Goal: Check status: Check status

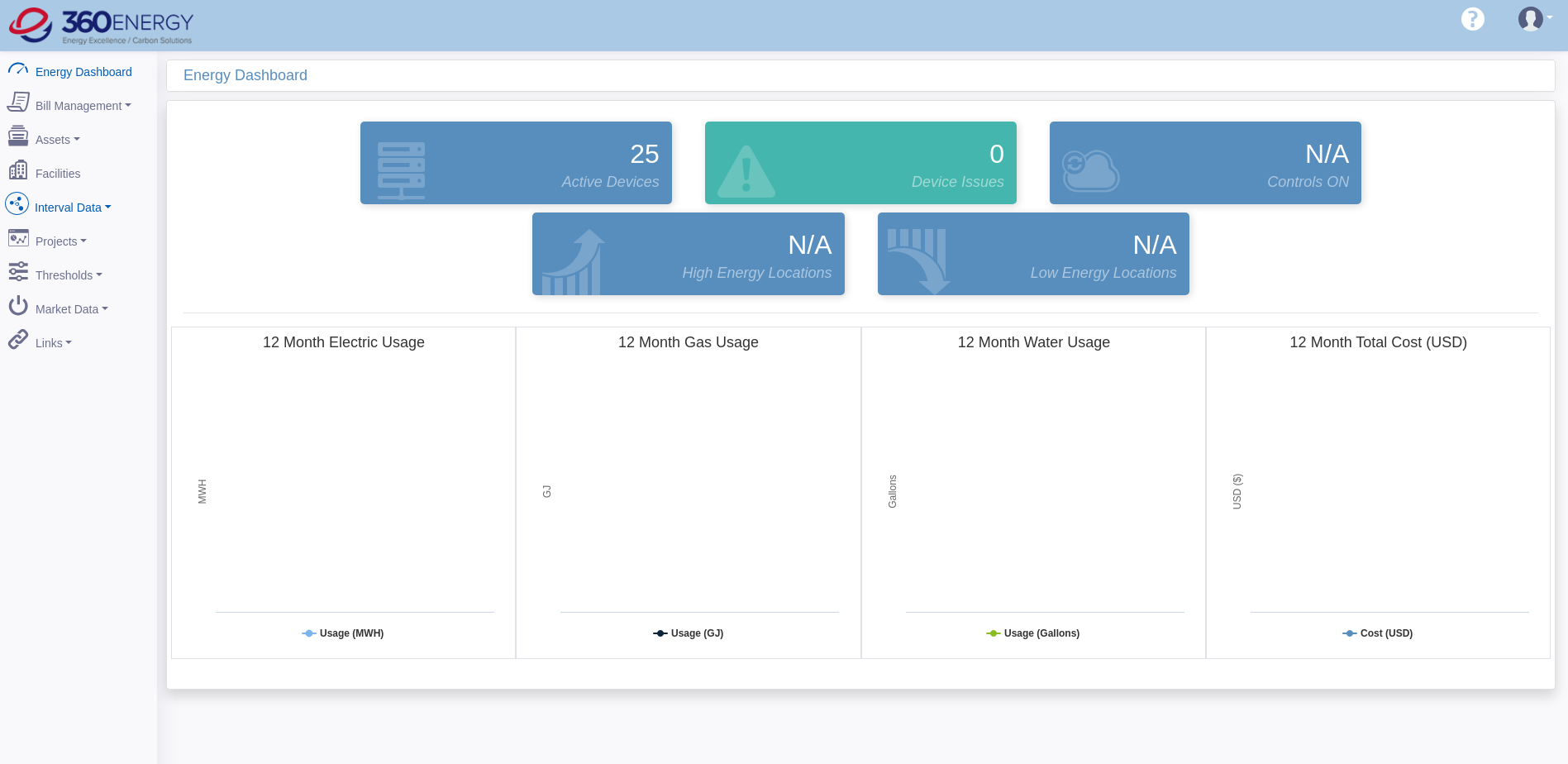
click at [67, 194] on link "Interval Data" at bounding box center [78, 204] width 160 height 35
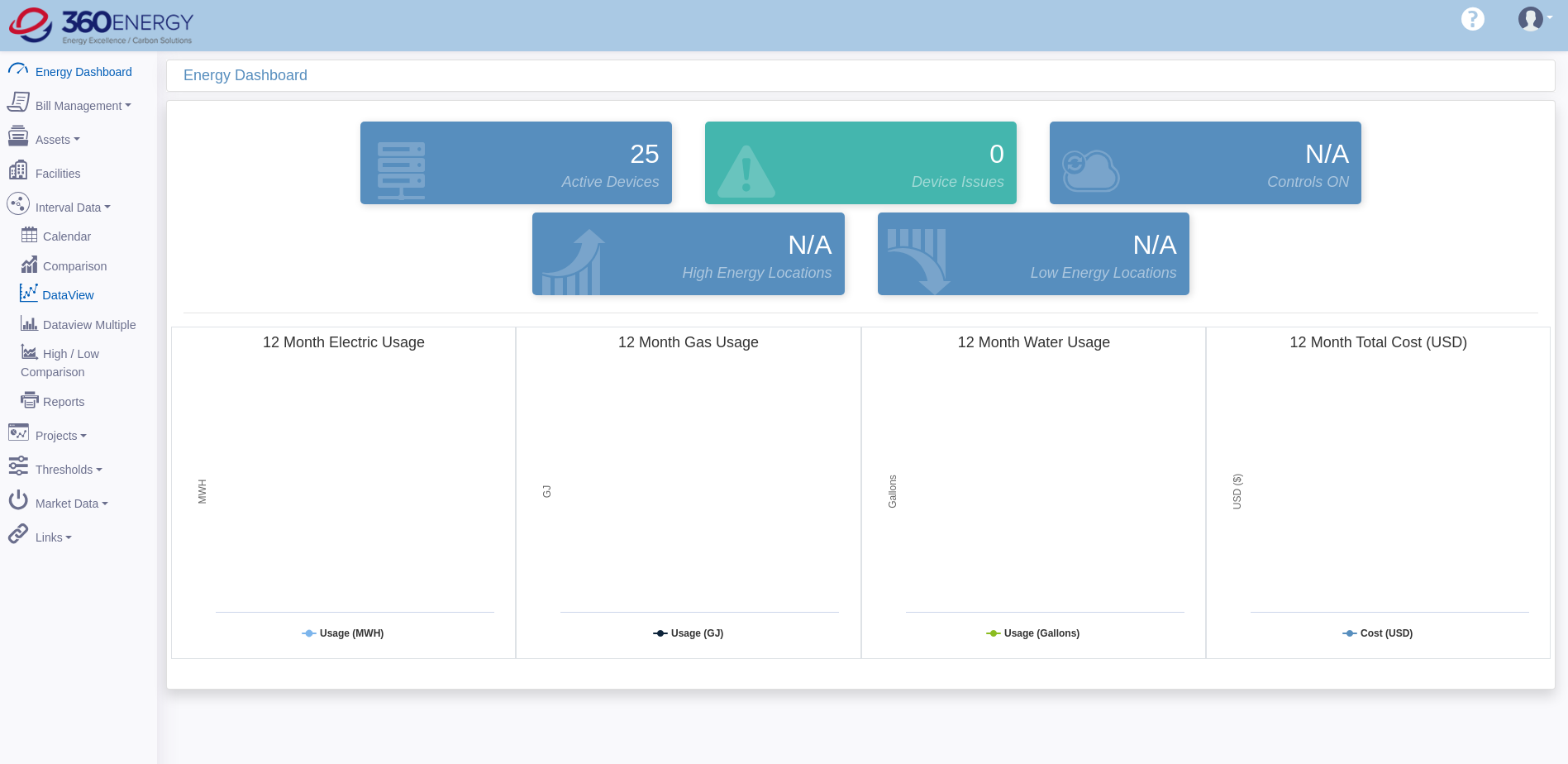
click at [75, 280] on link "DataView" at bounding box center [78, 294] width 160 height 30
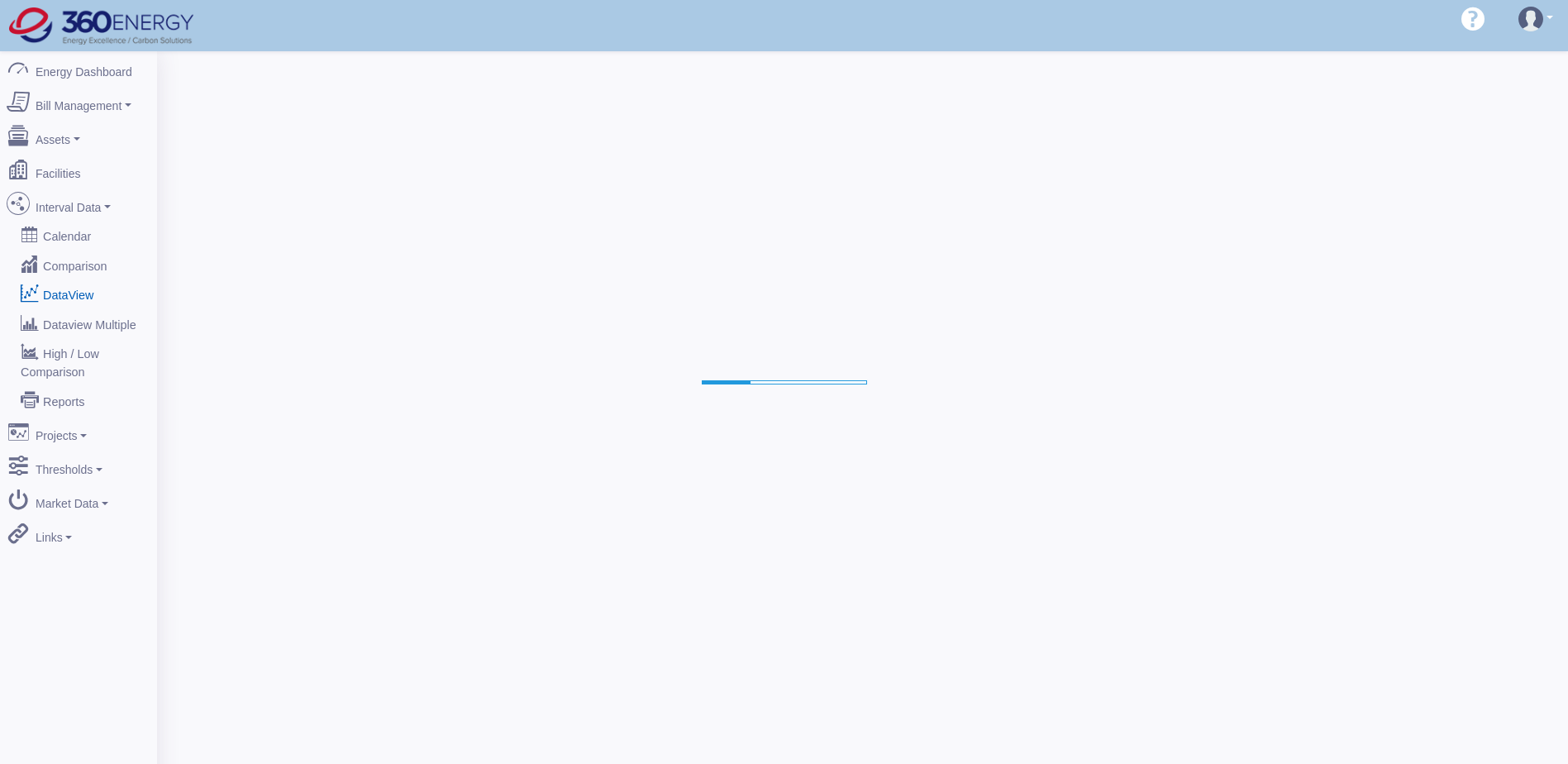
select select "25"
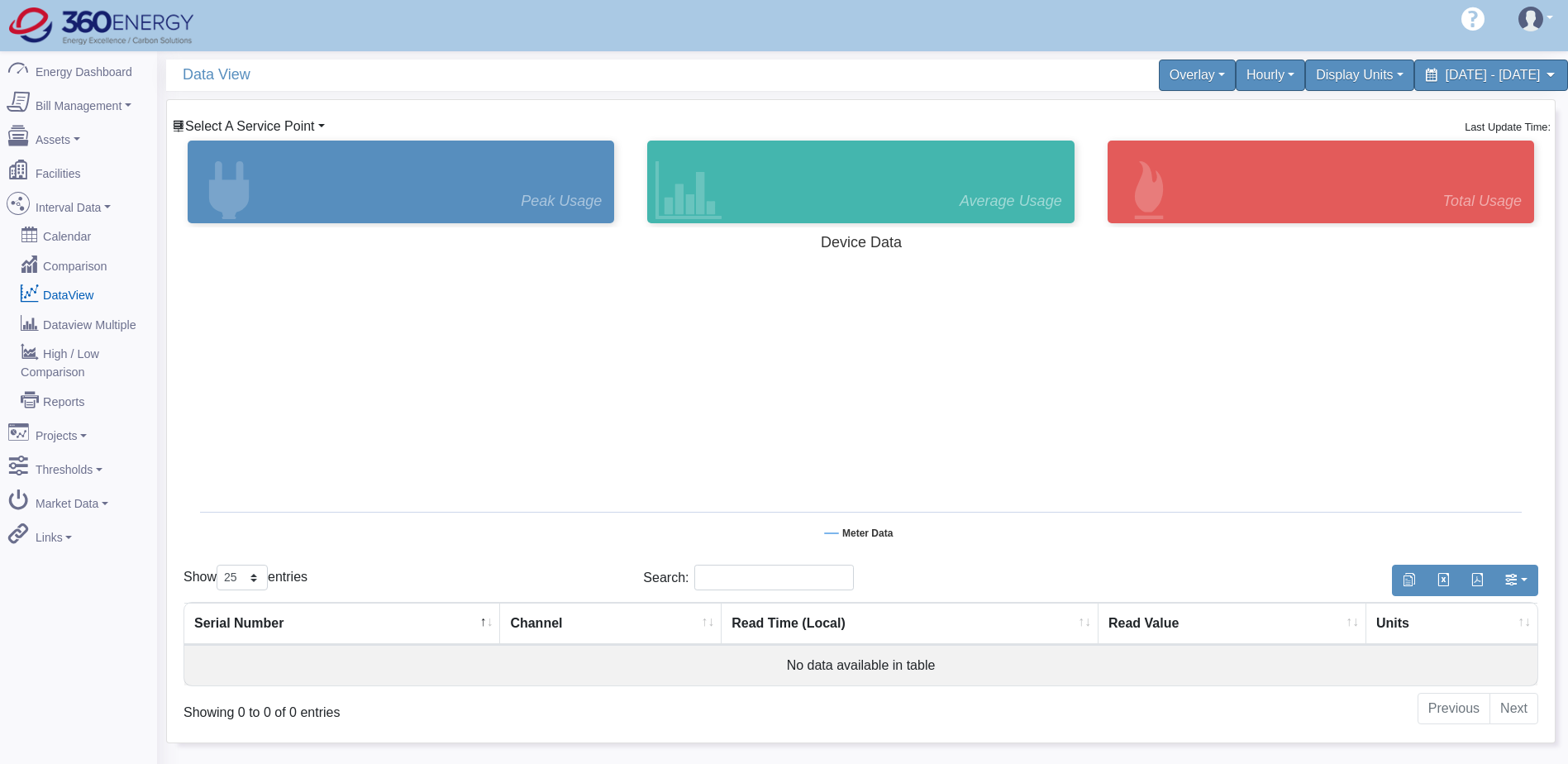
click at [233, 122] on span "Select A Service Point" at bounding box center [250, 126] width 130 height 14
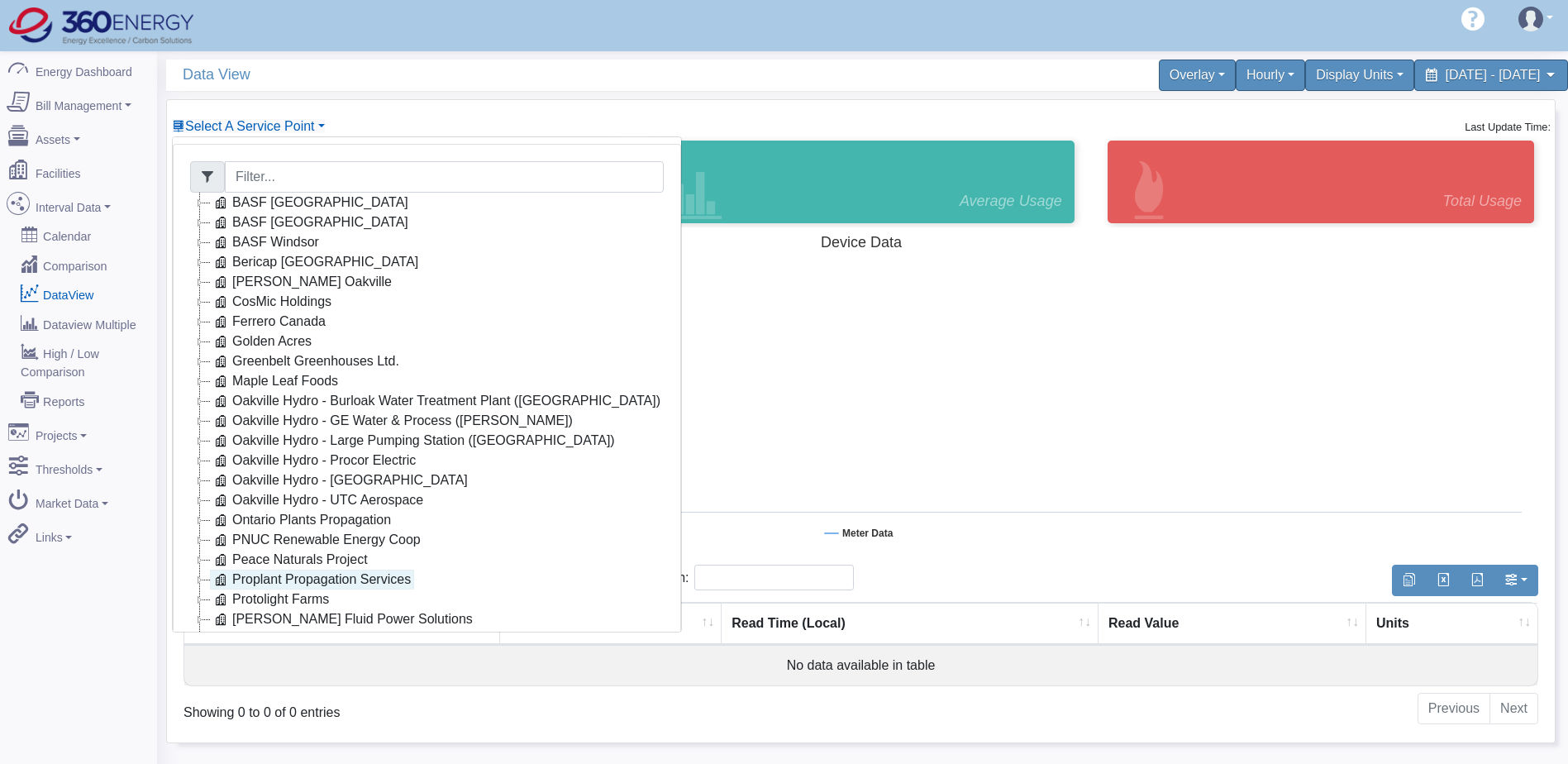
click at [293, 580] on link "Proplant Propagation Services" at bounding box center [311, 580] width 204 height 20
click at [301, 597] on link "Main Electric" at bounding box center [286, 600] width 113 height 20
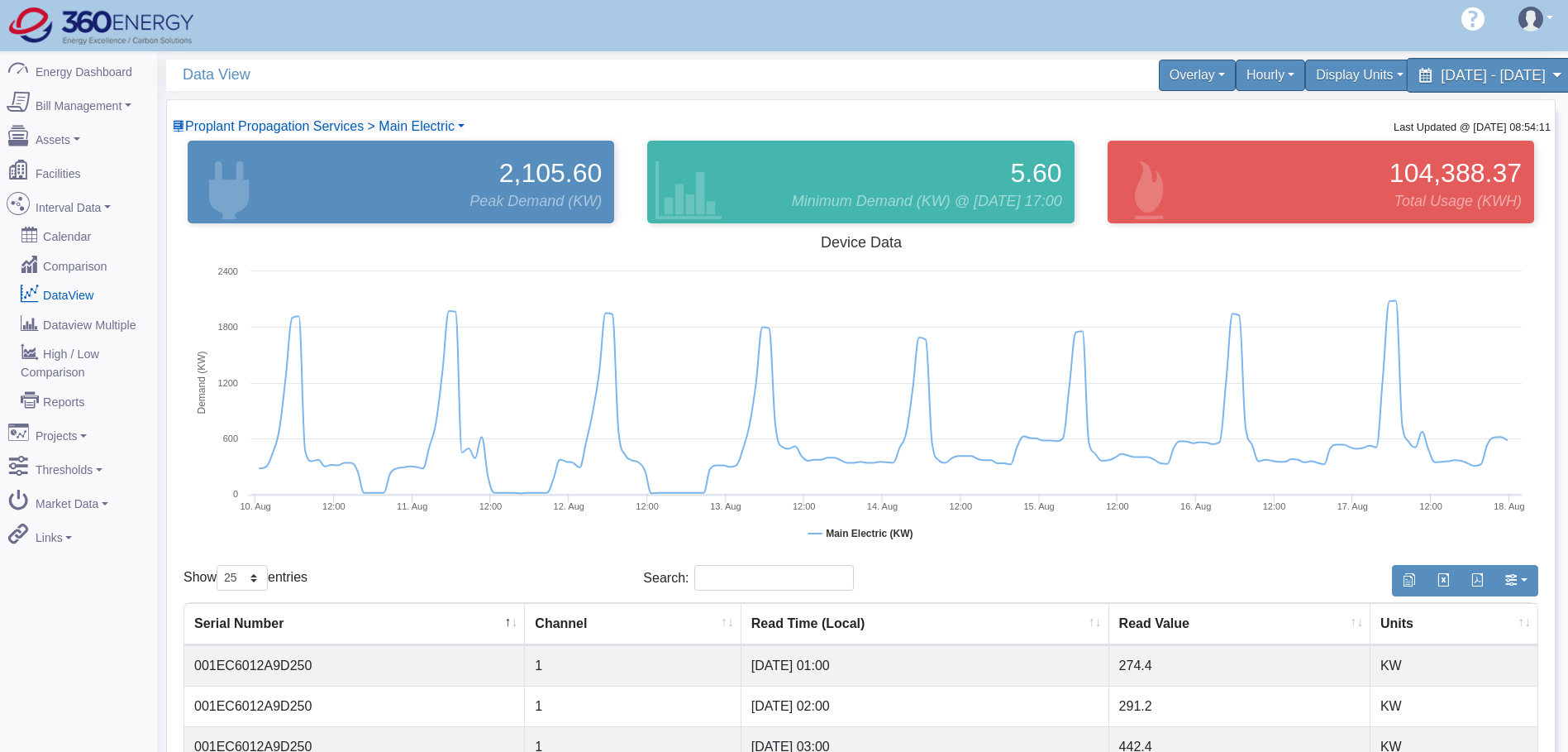
click at [1453, 81] on span "[DATE] - [DATE]" at bounding box center [1492, 75] width 104 height 16
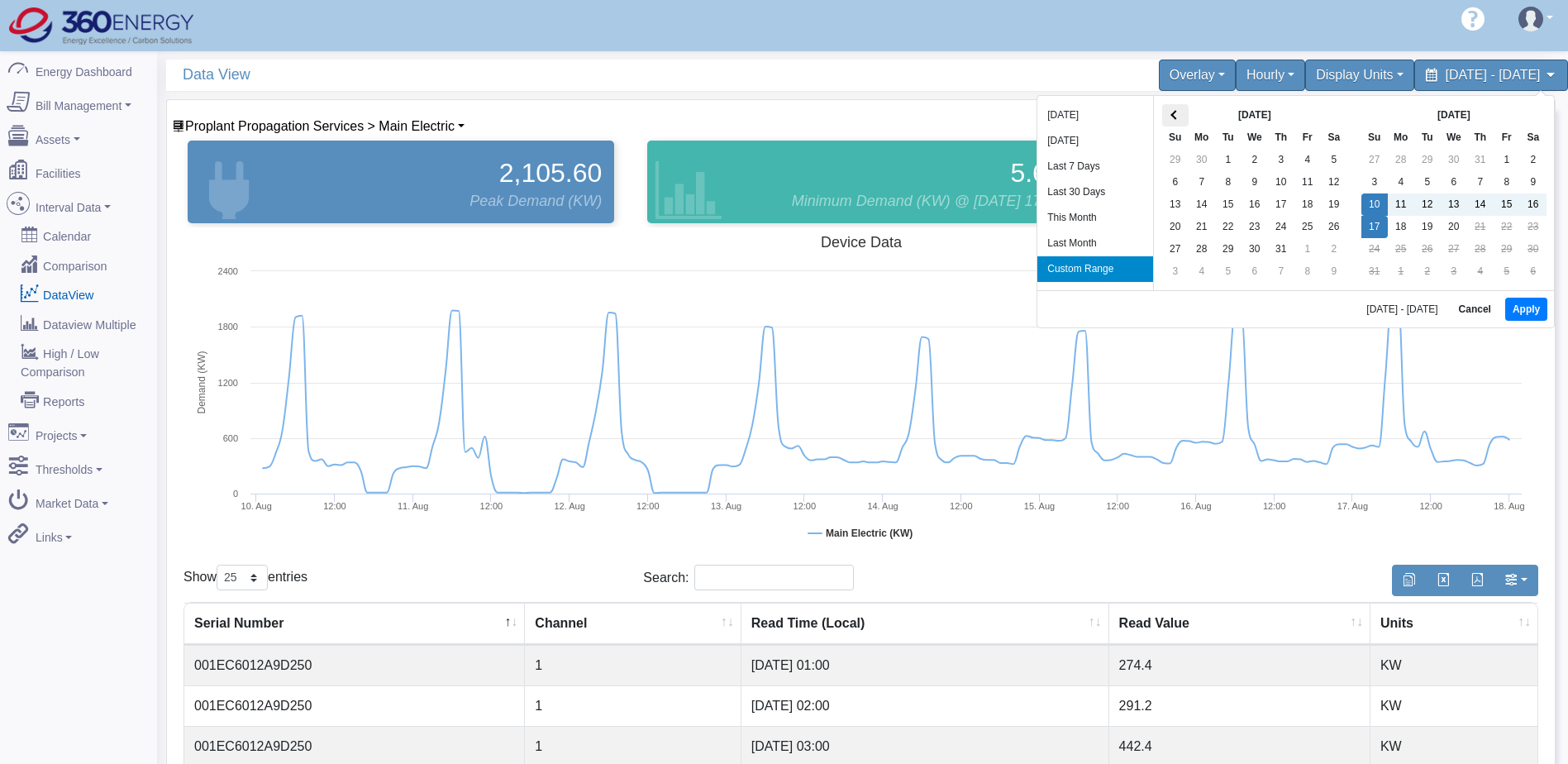
click at [1175, 119] on span at bounding box center [1174, 114] width 9 height 9
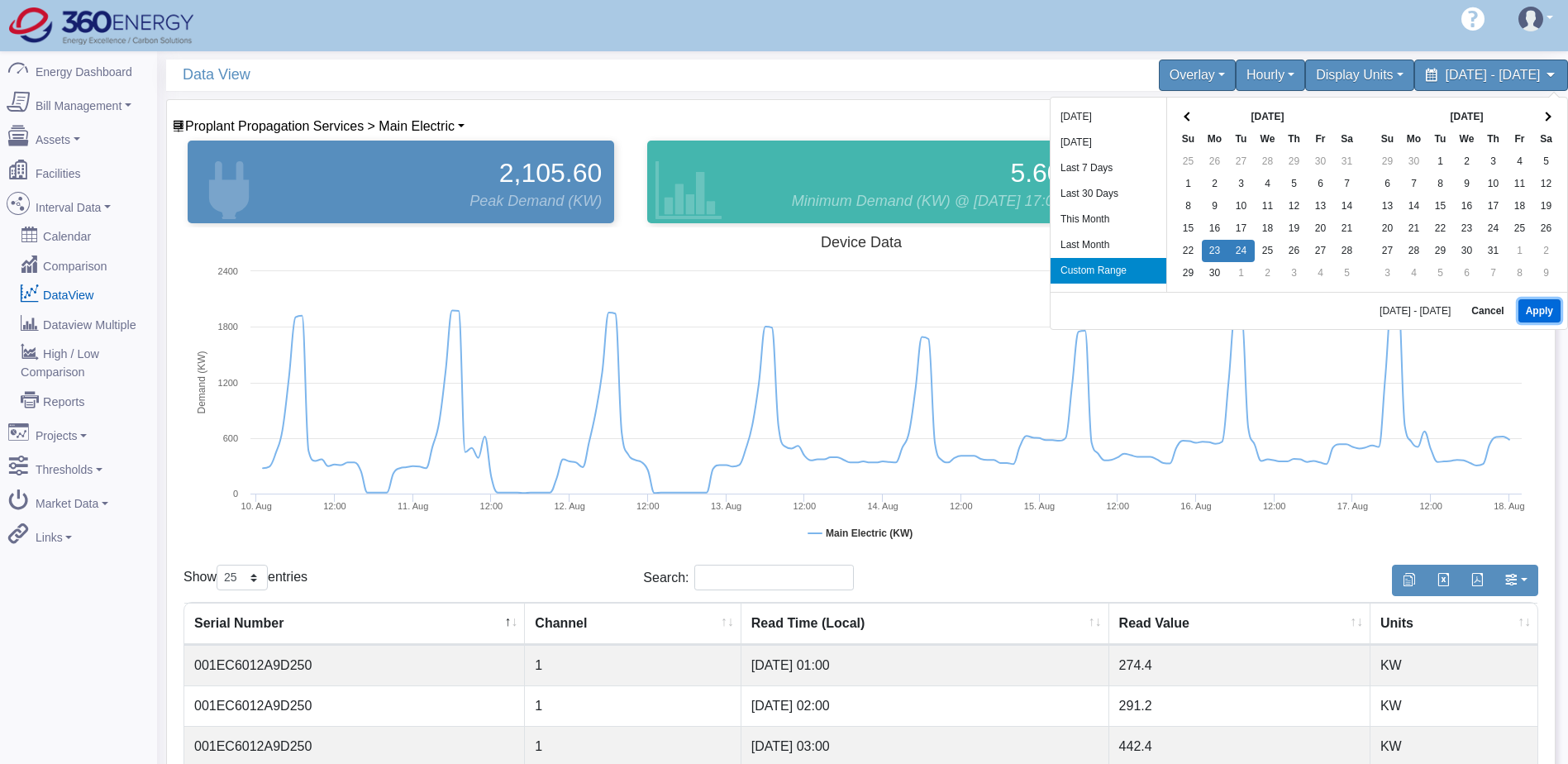
click at [1532, 308] on button "Apply" at bounding box center [1539, 310] width 42 height 23
